Goal: Task Accomplishment & Management: Use online tool/utility

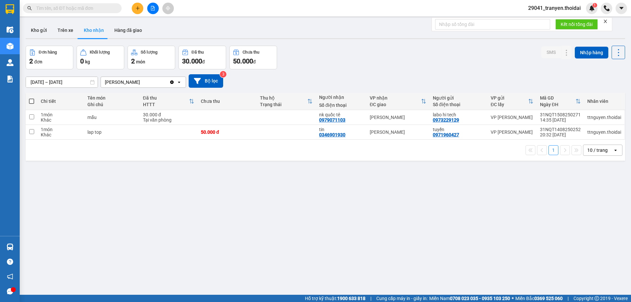
click at [415, 38] on div at bounding box center [325, 38] width 599 height 1
click at [577, 131] on icon at bounding box center [579, 132] width 5 height 5
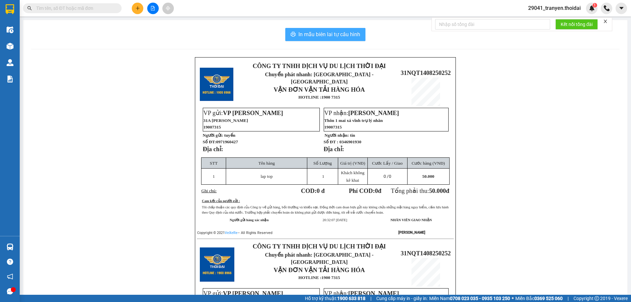
click at [349, 35] on span "In mẫu biên lai tự cấu hình" at bounding box center [329, 34] width 62 height 8
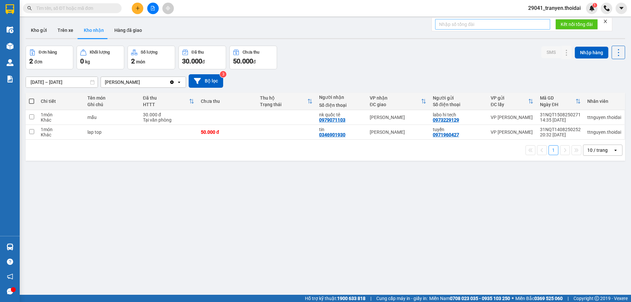
drag, startPoint x: 498, startPoint y: 32, endPoint x: 441, endPoint y: 24, distance: 57.3
click at [488, 30] on div "Kết nối tổng đài" at bounding box center [521, 24] width 181 height 14
click at [37, 29] on button "Kho gửi" at bounding box center [39, 30] width 27 height 16
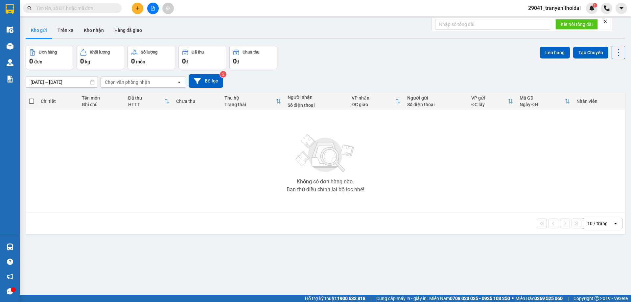
click at [338, 64] on div "Đơn hàng 0 đơn Khối lượng 0 kg Số lượng 0 món Đã thu 0 đ Chưa thu 0 đ Lên hàng …" at bounding box center [325, 58] width 599 height 24
